Goal: Obtain resource: Obtain resource

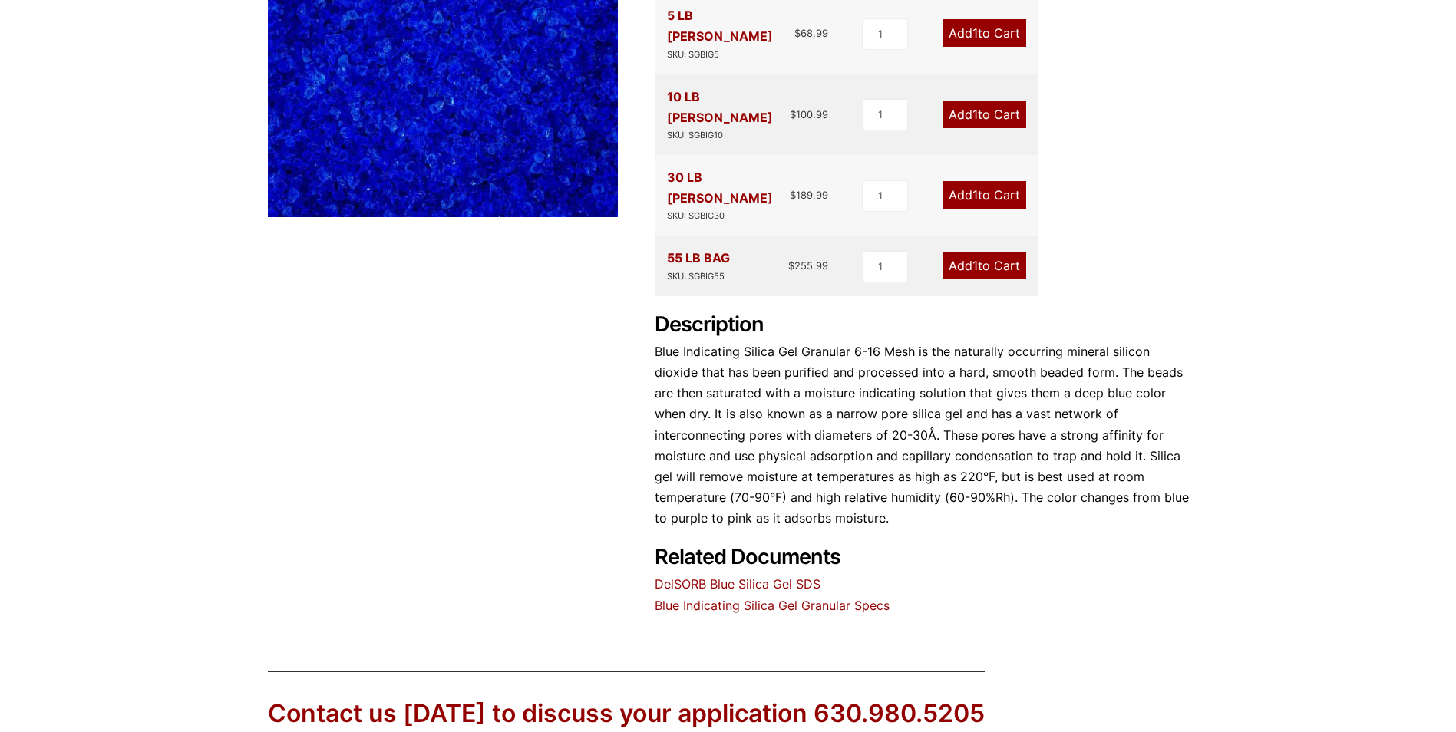
scroll to position [384, 0]
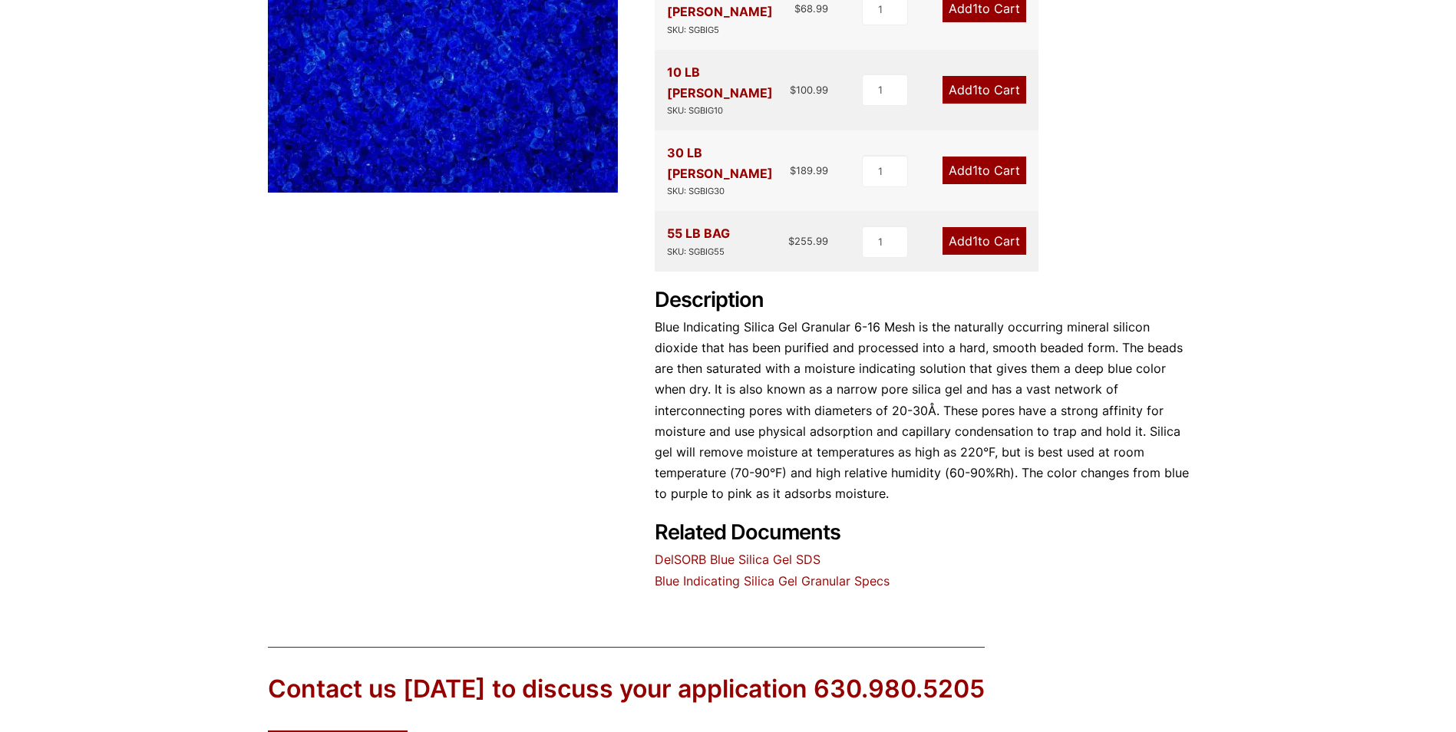
click at [736, 573] on link "Blue Indicating Silica Gel Granular Specs" at bounding box center [772, 580] width 235 height 15
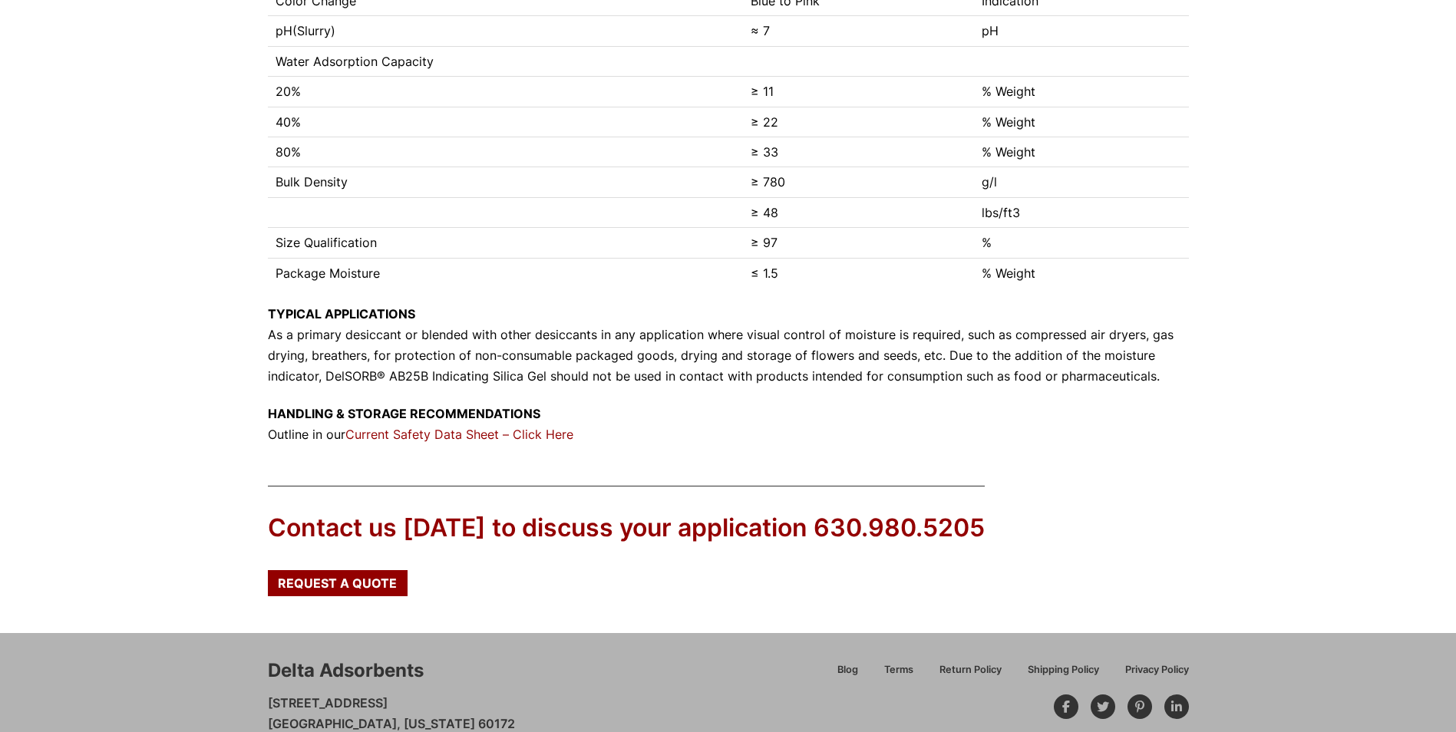
scroll to position [614, 0]
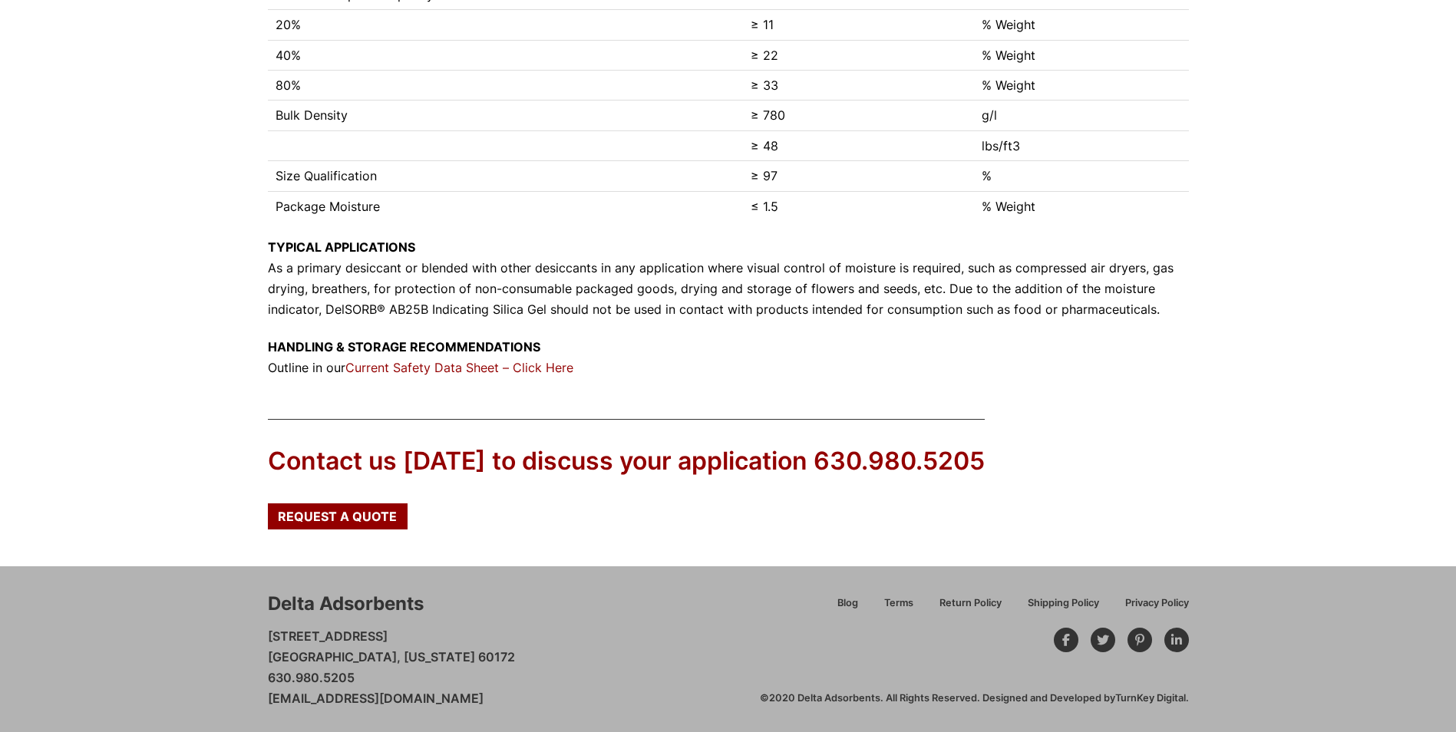
click at [474, 370] on link "Current Safety Data Sheet – Click Here" at bounding box center [459, 367] width 228 height 15
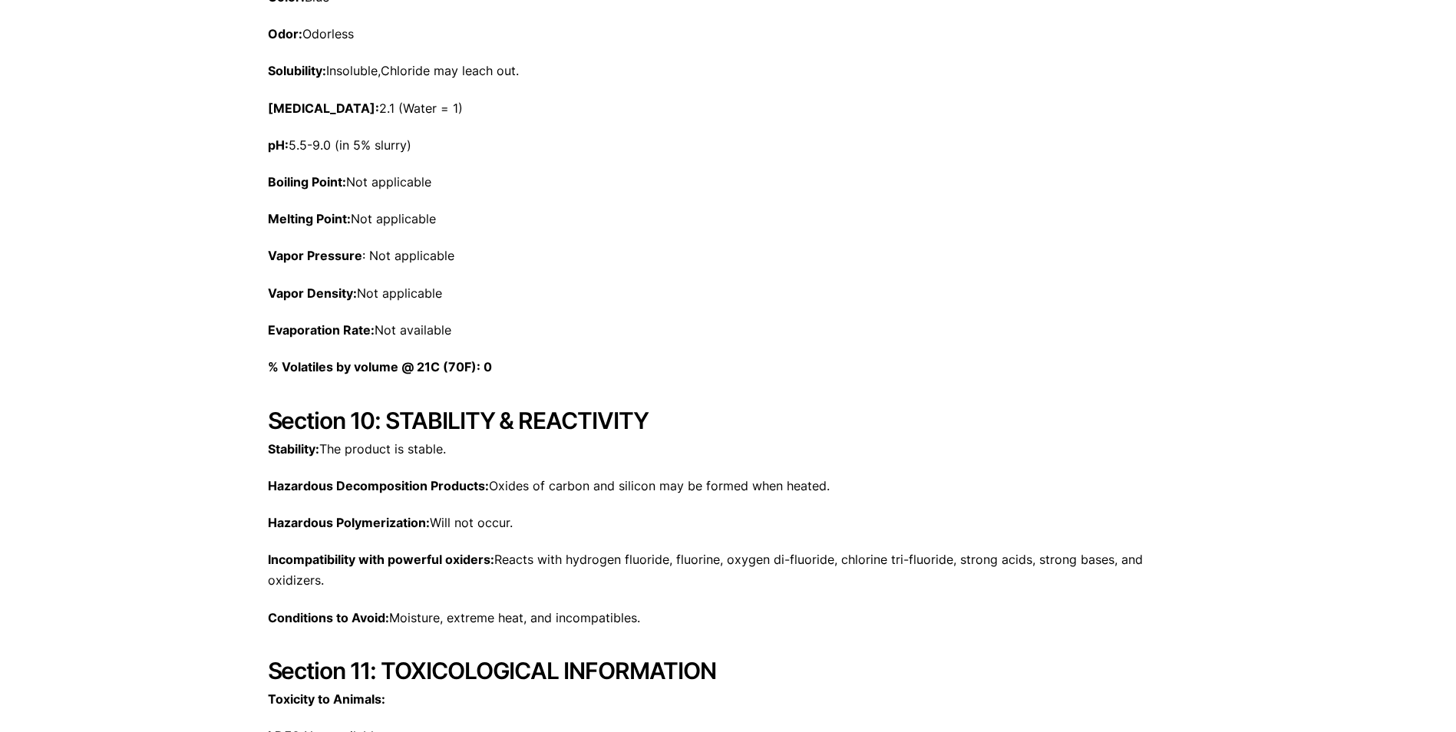
scroll to position [1842, 0]
